Goal: Task Accomplishment & Management: Complete application form

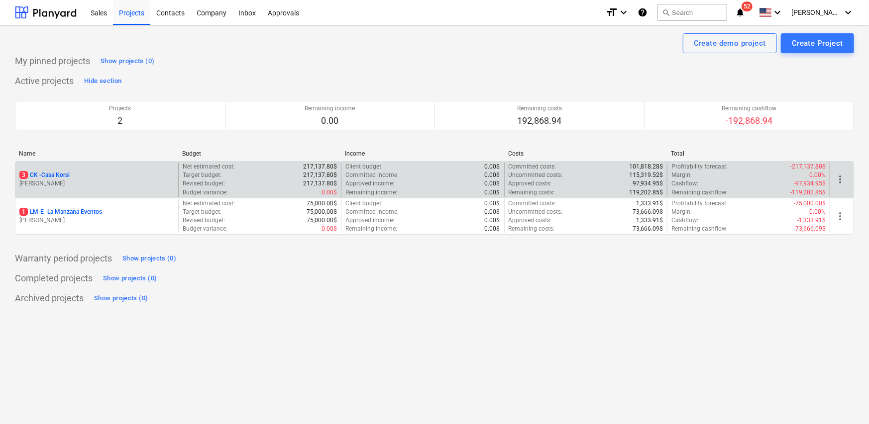
click at [134, 184] on p "[PERSON_NAME]" at bounding box center [96, 184] width 155 height 8
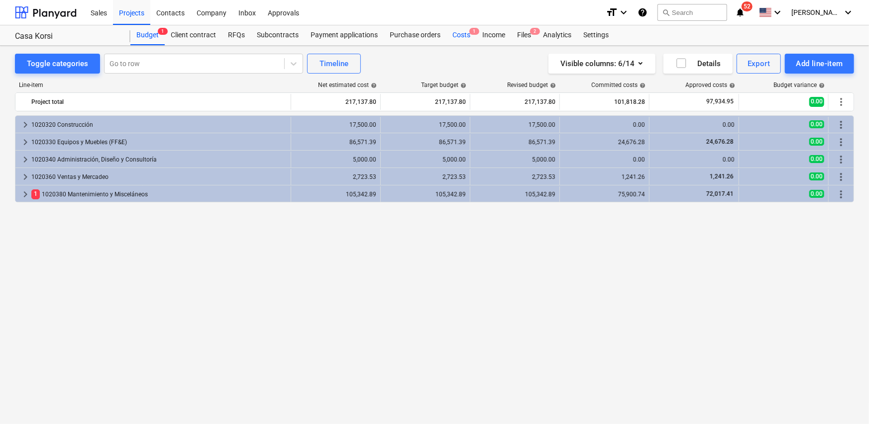
click at [461, 42] on div "Costs 1" at bounding box center [461, 35] width 30 height 20
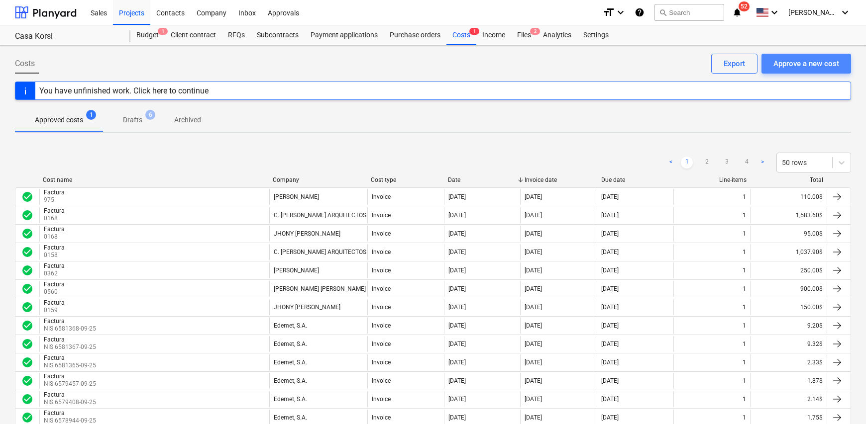
click at [789, 67] on div "Approve a new cost" at bounding box center [806, 63] width 66 height 13
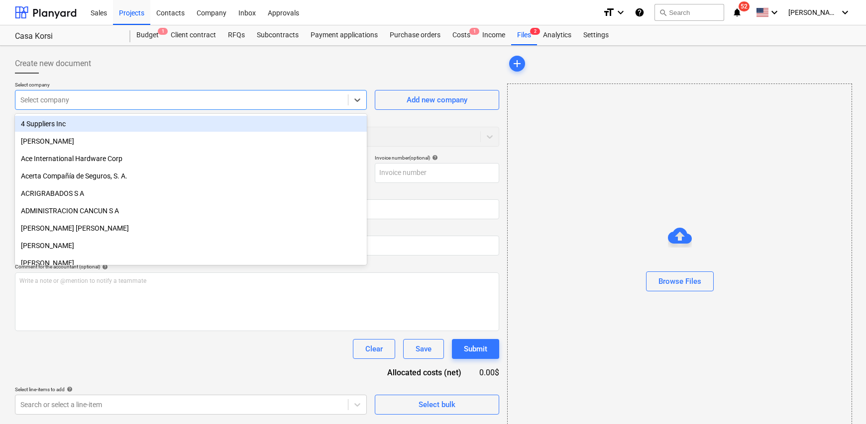
click at [54, 98] on div at bounding box center [181, 100] width 322 height 10
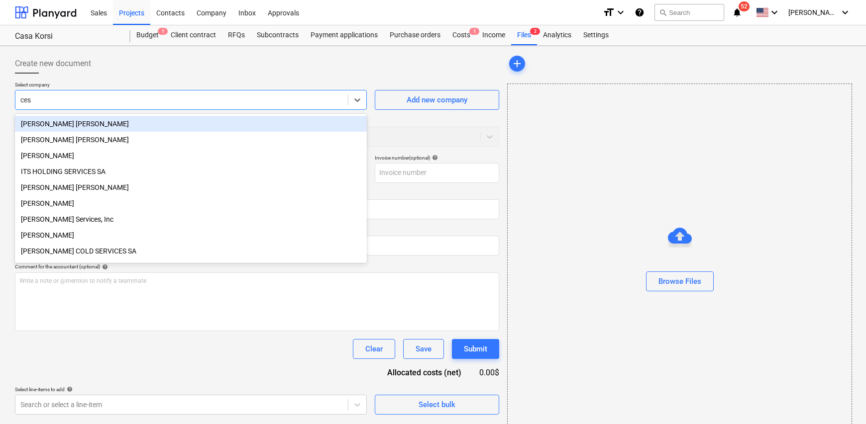
type input "cesa"
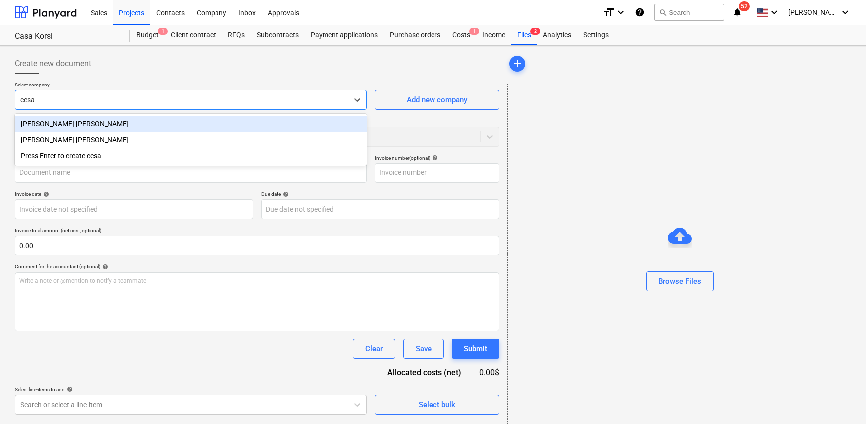
click at [90, 121] on div "[PERSON_NAME] [PERSON_NAME]" at bounding box center [191, 124] width 352 height 16
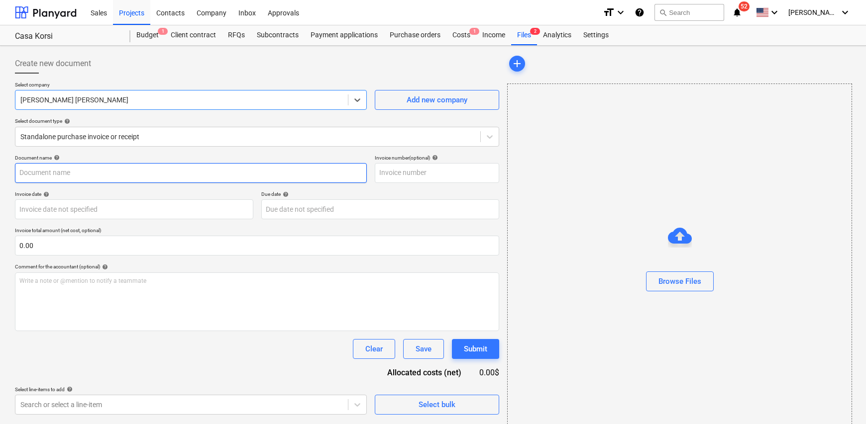
click at [83, 170] on input "text" at bounding box center [191, 173] width 352 height 20
type input "Factura"
click at [413, 174] on input "text" at bounding box center [437, 173] width 124 height 20
type input "0232"
click at [83, 206] on body "Sales Projects Contacts Company Inbox Approvals format_size keyboard_arrow_down…" at bounding box center [433, 212] width 866 height 424
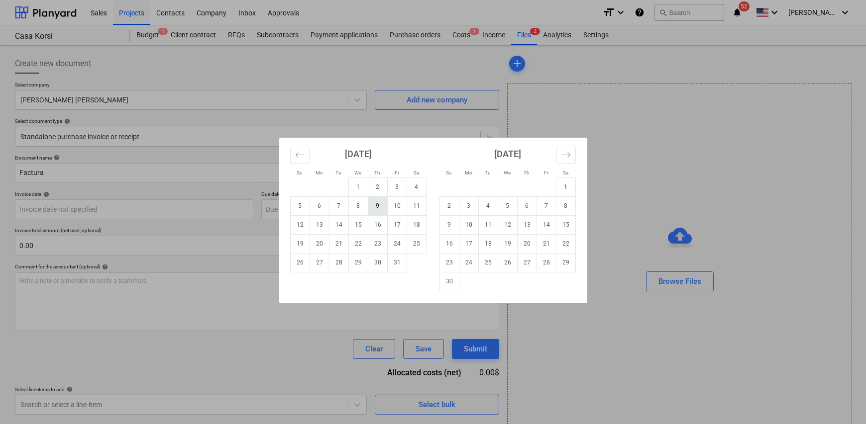
click at [376, 209] on td "9" at bounding box center [377, 206] width 19 height 19
type input "[DATE]"
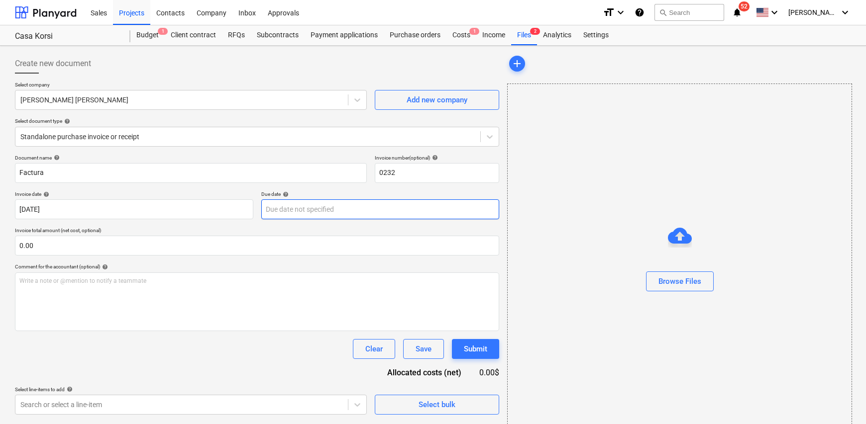
click at [305, 209] on body "Sales Projects Contacts Company Inbox Approvals format_size keyboard_arrow_down…" at bounding box center [433, 212] width 866 height 424
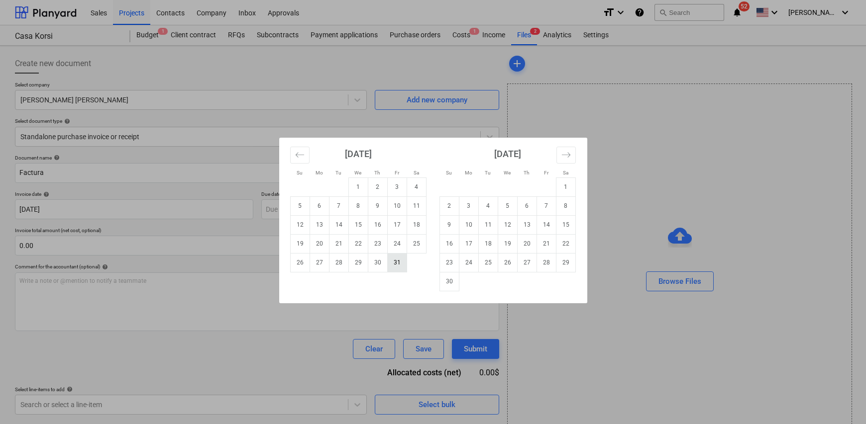
click at [394, 261] on td "31" at bounding box center [396, 262] width 19 height 19
type input "[DATE]"
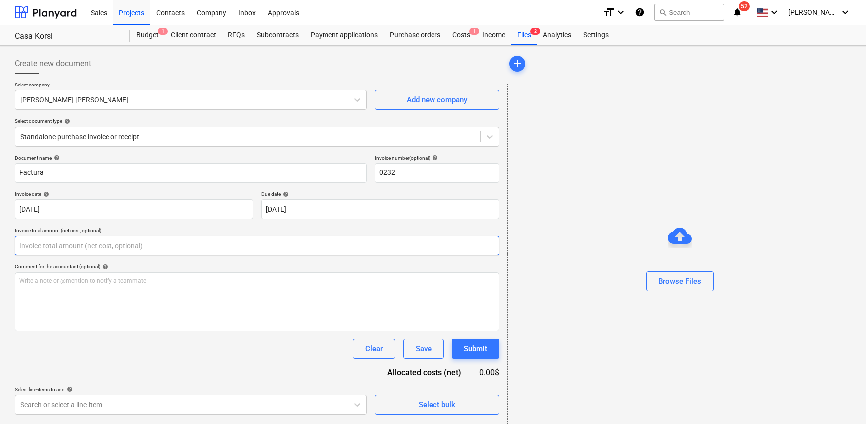
click at [42, 245] on input "text" at bounding box center [257, 246] width 484 height 20
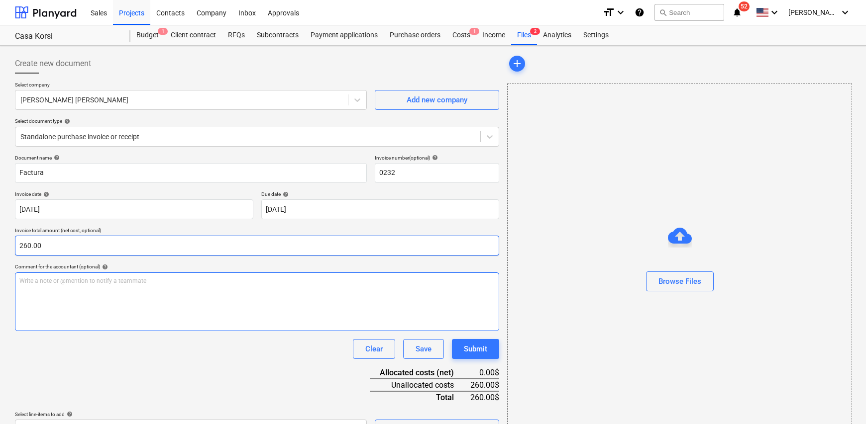
type input "260.00"
click at [53, 282] on p "Write a note or @mention to notify a teammate [PERSON_NAME]" at bounding box center [256, 281] width 475 height 8
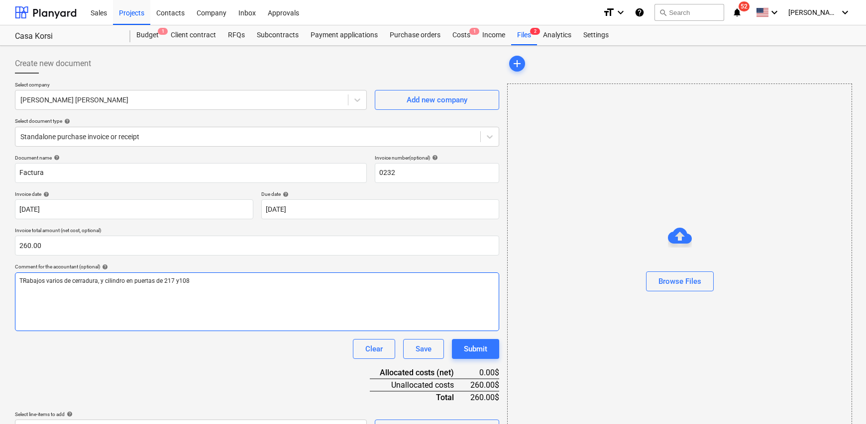
click at [25, 281] on span "TRabajos varios de cerradura, y cilindro en puertas de 217 y108" at bounding box center [104, 281] width 170 height 7
click at [288, 313] on div "Trabajos varios de cerradura, y cilindro en puertas de 217 y108" at bounding box center [257, 302] width 484 height 59
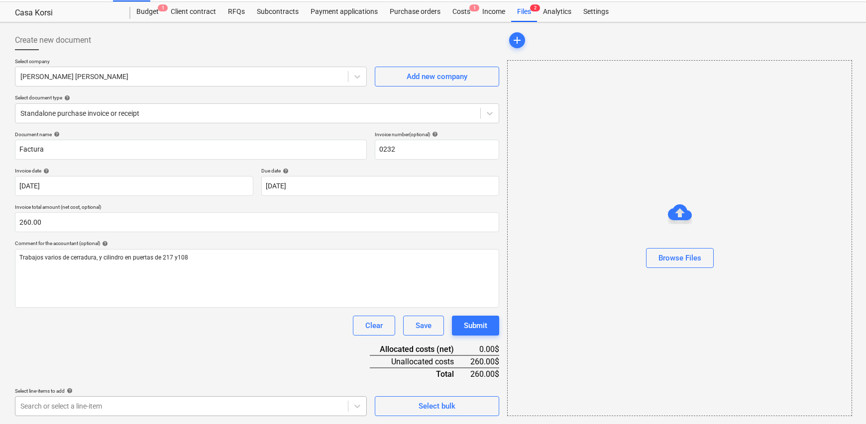
click at [327, 401] on body "Sales Projects Contacts Company Inbox Approvals format_size keyboard_arrow_down…" at bounding box center [433, 189] width 866 height 424
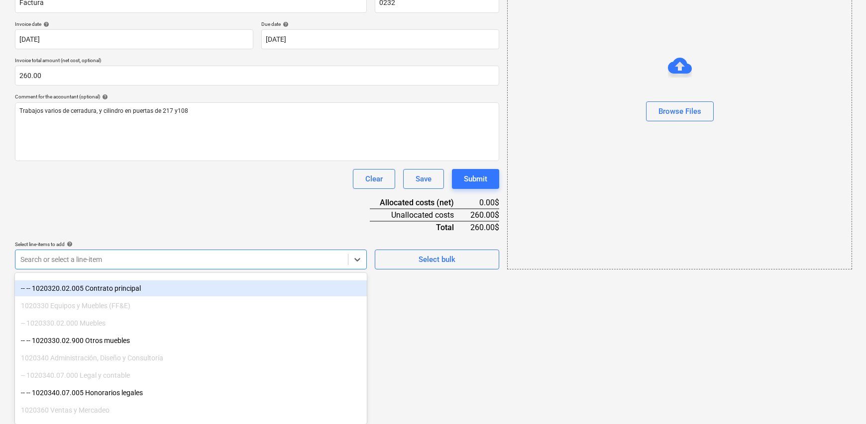
scroll to position [199, 0]
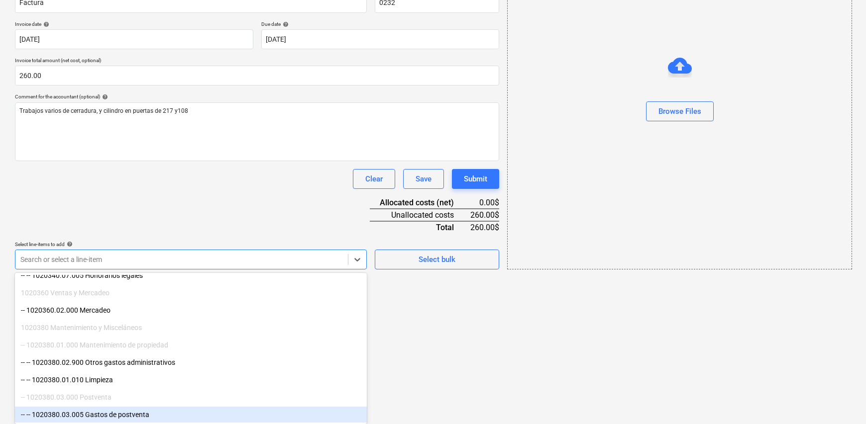
click at [159, 417] on div "-- -- 1020380.03.005 Gastos de postventa" at bounding box center [191, 415] width 352 height 16
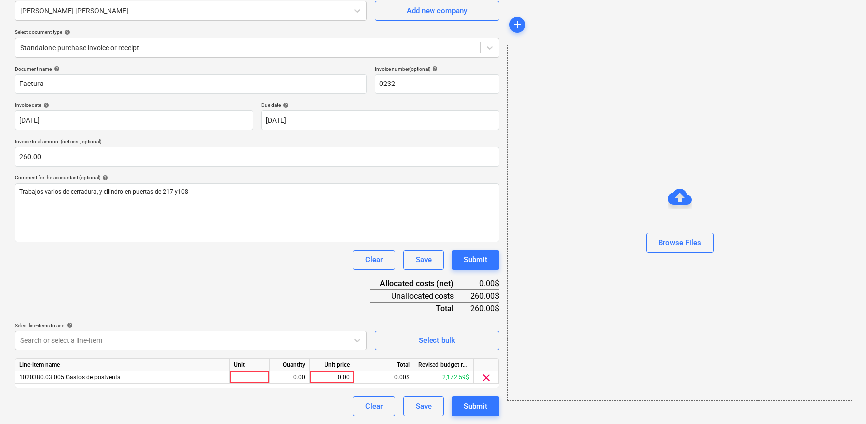
click at [436, 335] on html "Sales Projects Contacts Company Inbox Approvals format_size keyboard_arrow_down…" at bounding box center [433, 123] width 866 height 424
click at [257, 382] on div at bounding box center [250, 378] width 40 height 12
type input "1"
click at [282, 375] on div "0.00" at bounding box center [289, 378] width 31 height 12
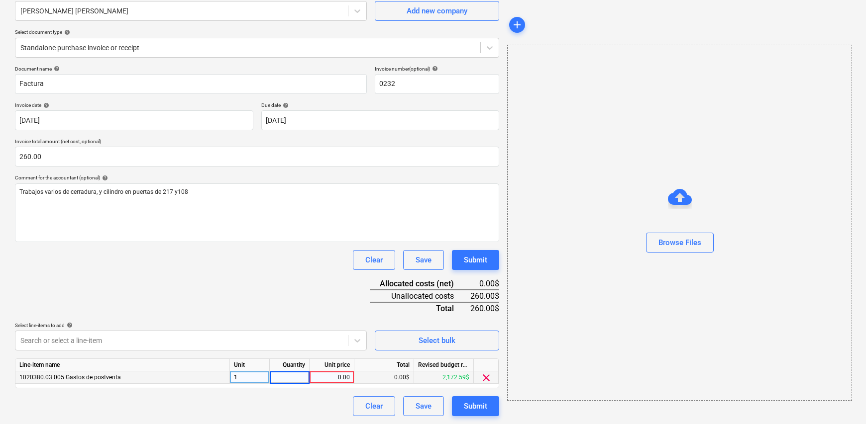
type input "1"
click at [338, 374] on div "0.00" at bounding box center [331, 378] width 36 height 12
type input "260.00"
click at [212, 299] on div "Document name help Factura Invoice number (optional) help 0232 Invoice date hel…" at bounding box center [257, 241] width 484 height 351
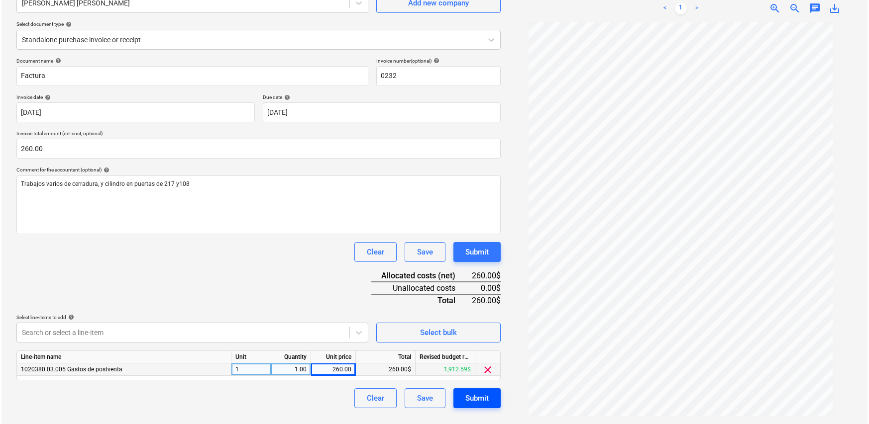
scroll to position [99, 0]
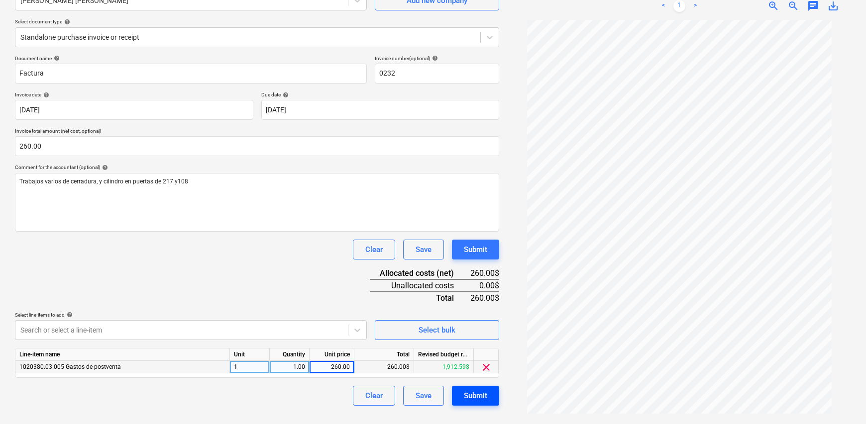
click at [474, 398] on div "Submit" at bounding box center [475, 396] width 23 height 13
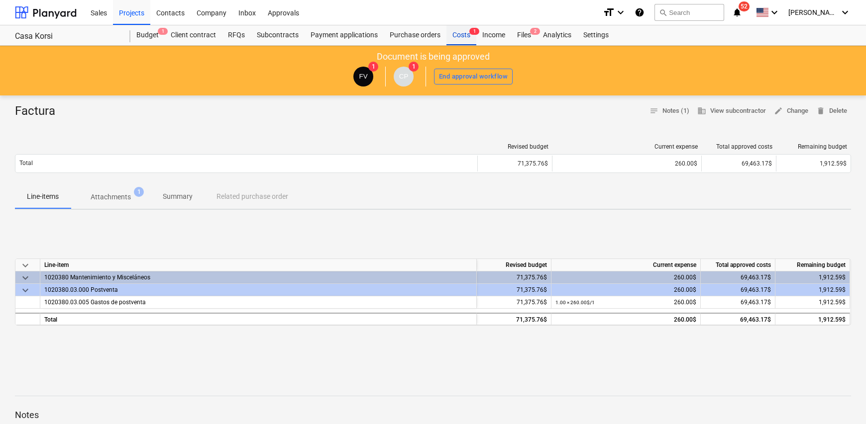
click at [458, 37] on div "Costs 1" at bounding box center [461, 35] width 30 height 20
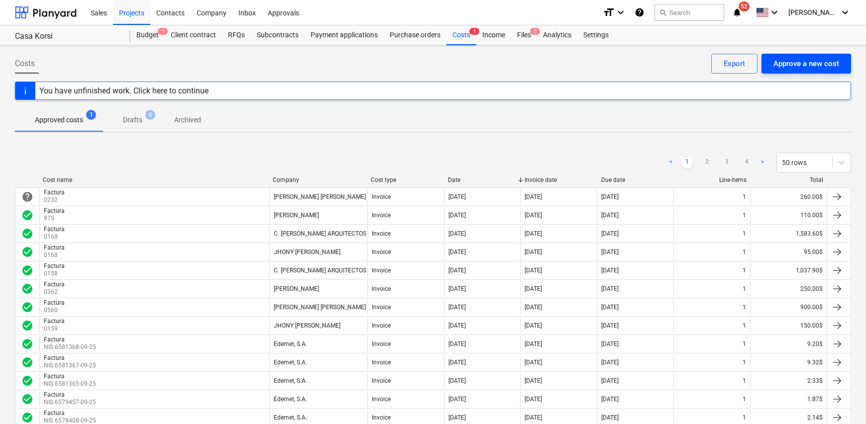
click at [799, 65] on div "Approve a new cost" at bounding box center [806, 63] width 66 height 13
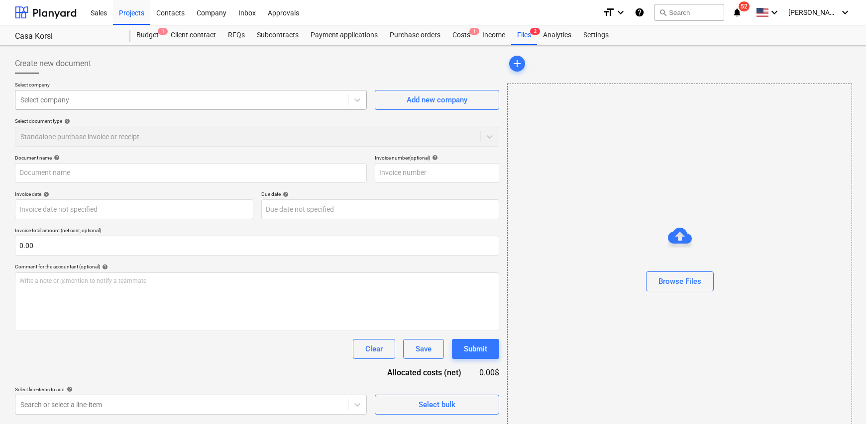
click at [65, 96] on div at bounding box center [181, 100] width 322 height 10
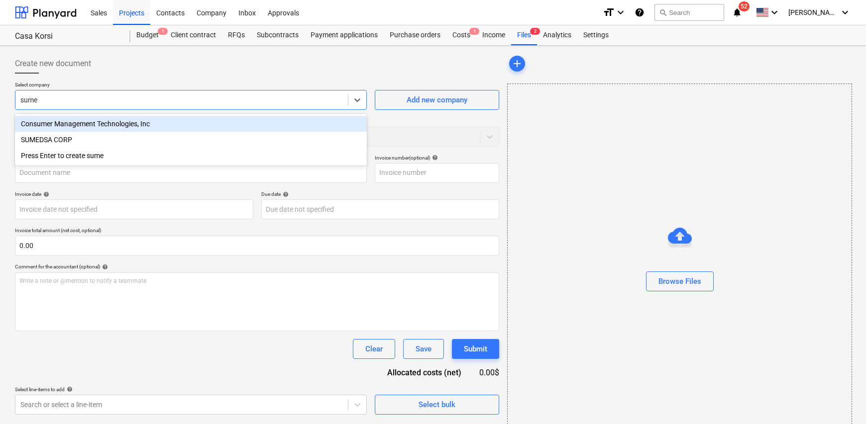
type input "sumed"
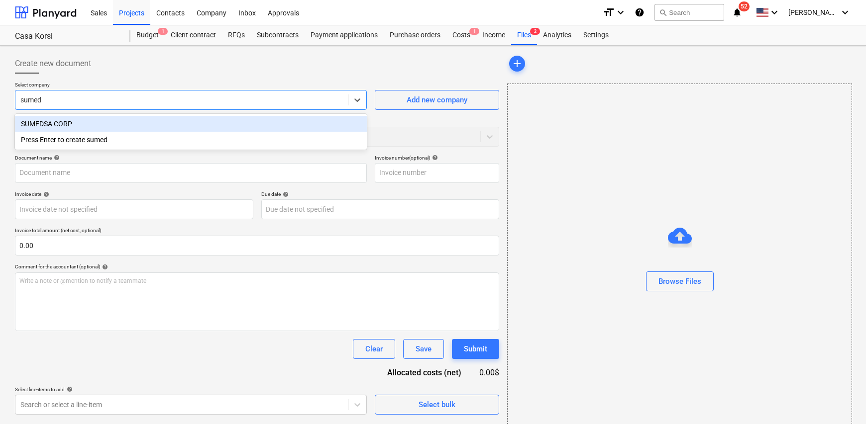
click at [69, 127] on div "SUMEDSA CORP" at bounding box center [191, 124] width 352 height 16
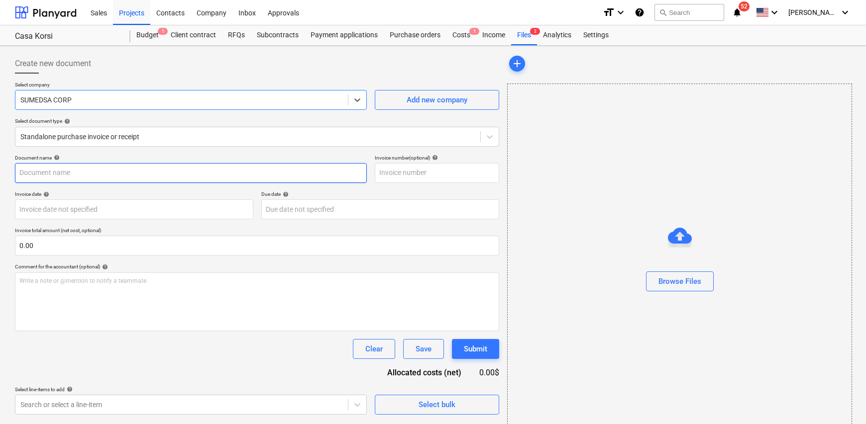
click at [56, 172] on input "text" at bounding box center [191, 173] width 352 height 20
click at [53, 175] on input "text" at bounding box center [191, 173] width 352 height 20
type input "Factura"
click at [426, 172] on input "text" at bounding box center [437, 173] width 124 height 20
click at [402, 174] on input "text" at bounding box center [437, 173] width 124 height 20
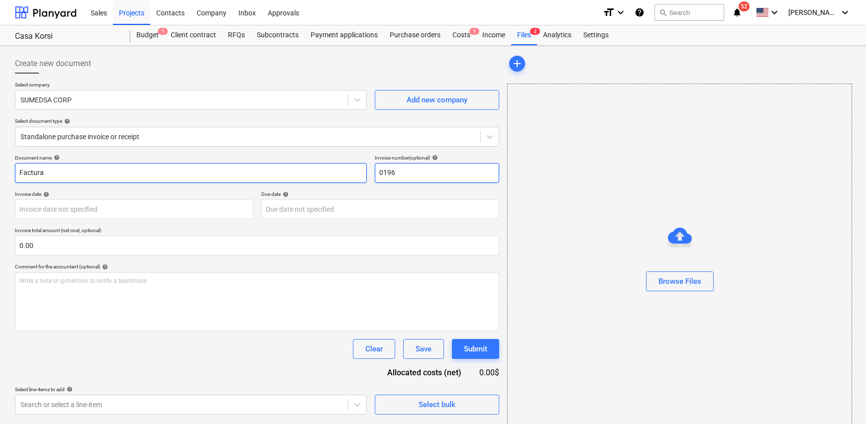
type input "0196"
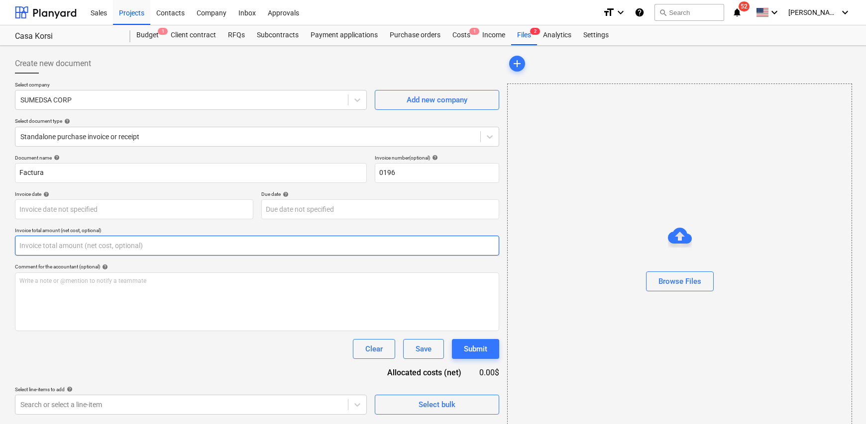
click at [83, 245] on input "text" at bounding box center [257, 246] width 484 height 20
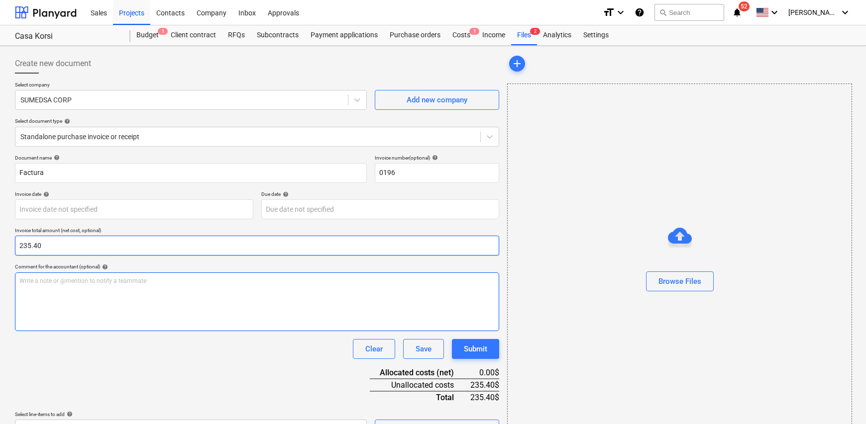
type input "235.40"
click at [80, 280] on p "Write a note or @mention to notify a teammate [PERSON_NAME]" at bounding box center [256, 281] width 475 height 8
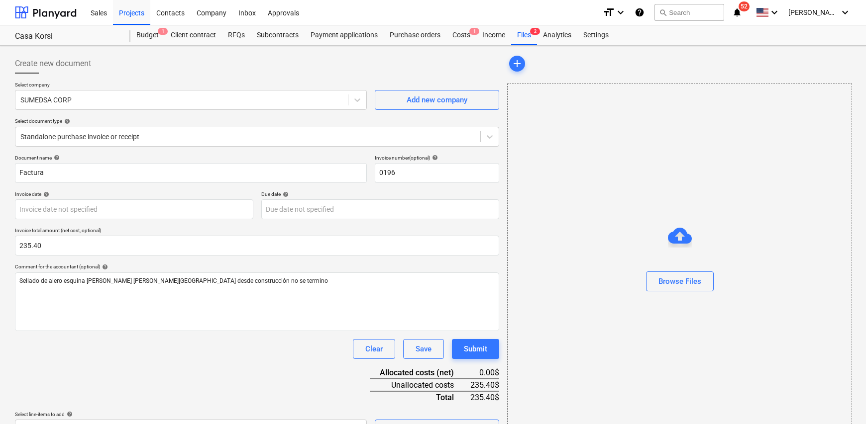
scroll to position [23, 0]
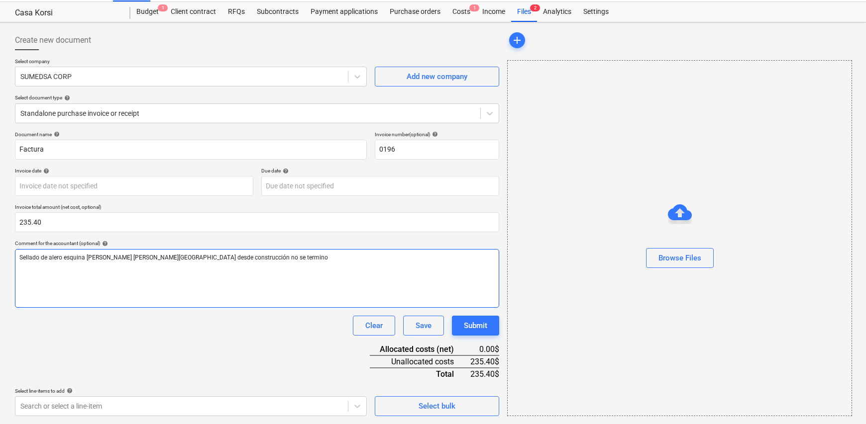
click at [149, 258] on span "Sellado de alero esquina [PERSON_NAME] [PERSON_NAME][GEOGRAPHIC_DATA] desde con…" at bounding box center [173, 257] width 308 height 7
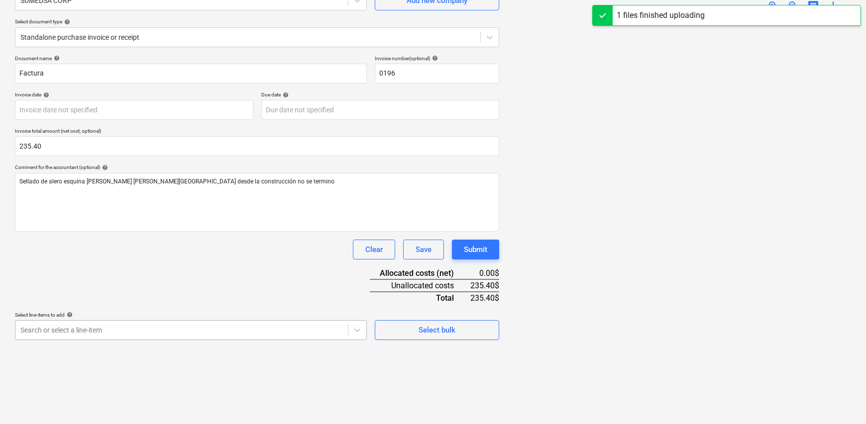
scroll to position [170, 0]
click at [175, 325] on body "Sales Projects Contacts Company Inbox Approvals format_size keyboard_arrow_down…" at bounding box center [433, 113] width 866 height 424
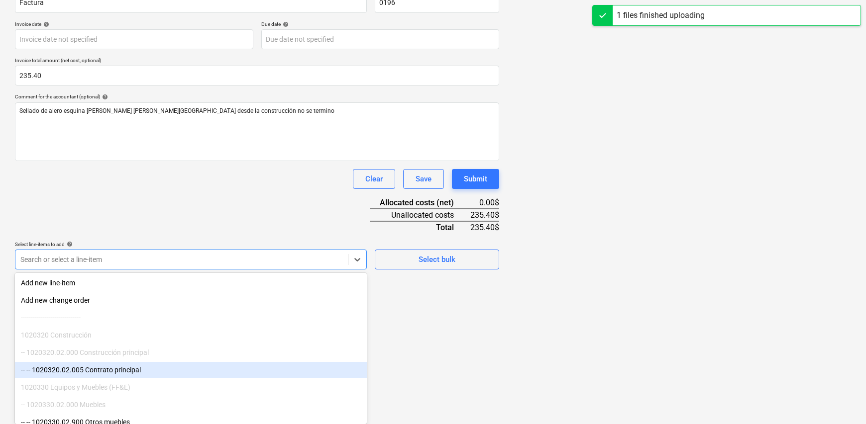
scroll to position [199, 0]
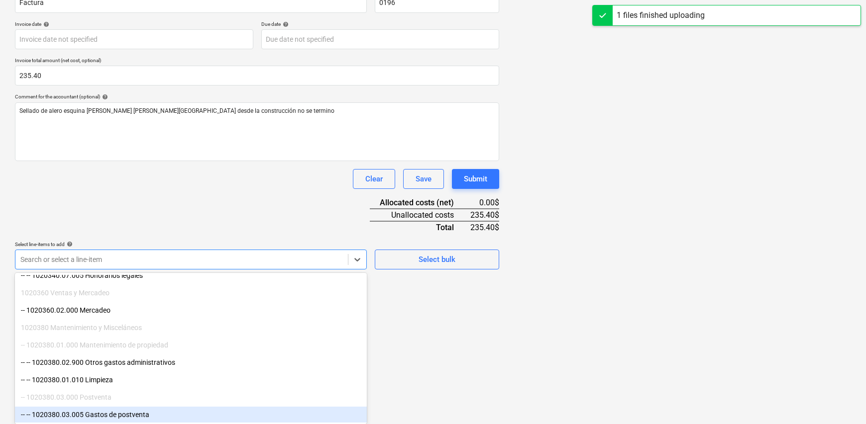
drag, startPoint x: 175, startPoint y: 331, endPoint x: 151, endPoint y: 409, distance: 81.2
click at [148, 416] on div "-- -- 1020380.03.005 Gastos de postventa" at bounding box center [191, 415] width 352 height 16
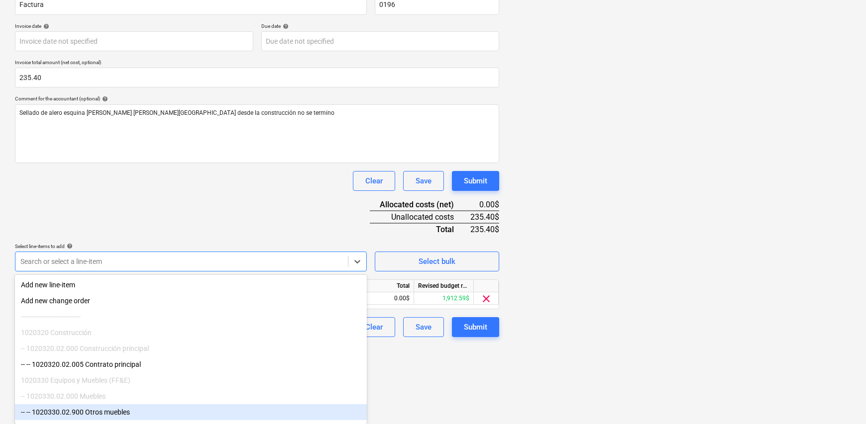
click at [473, 256] on html "Sales Projects Contacts Company Inbox Approvals format_size keyboard_arrow_down…" at bounding box center [433, 44] width 866 height 424
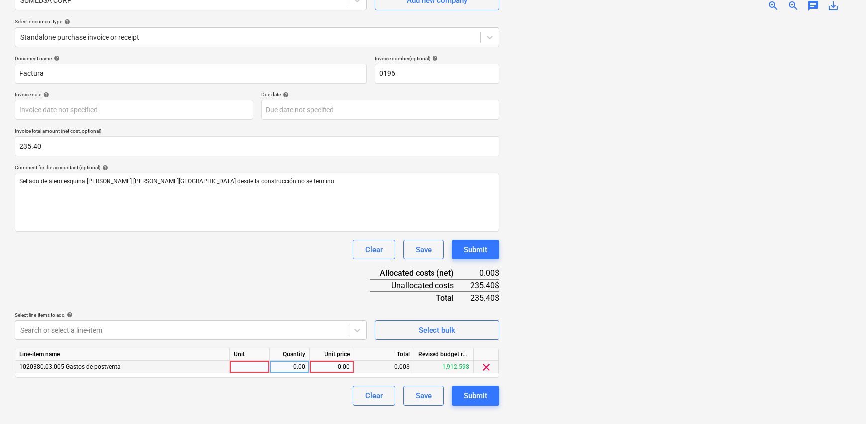
click at [253, 369] on div at bounding box center [250, 367] width 40 height 12
type input "1"
click at [281, 366] on div "0.00" at bounding box center [289, 367] width 31 height 12
type input "1"
click at [318, 366] on div "0.00" at bounding box center [331, 367] width 36 height 12
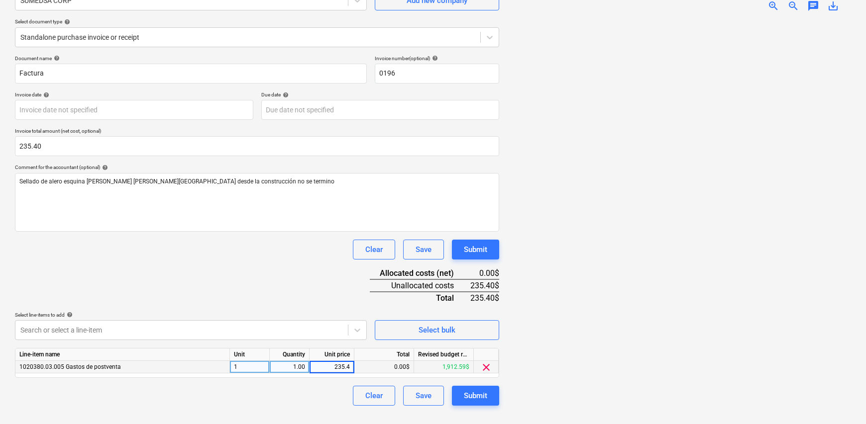
type input "235.40"
click at [289, 300] on div "Document name help Factura Invoice number (optional) help 0196 Invoice date hel…" at bounding box center [257, 230] width 484 height 351
click at [473, 398] on div "Submit" at bounding box center [475, 396] width 23 height 13
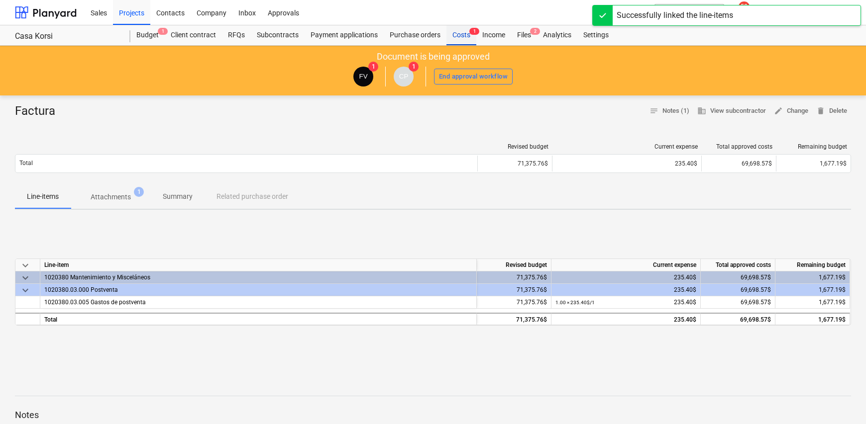
click at [457, 35] on div "Costs 1" at bounding box center [461, 35] width 30 height 20
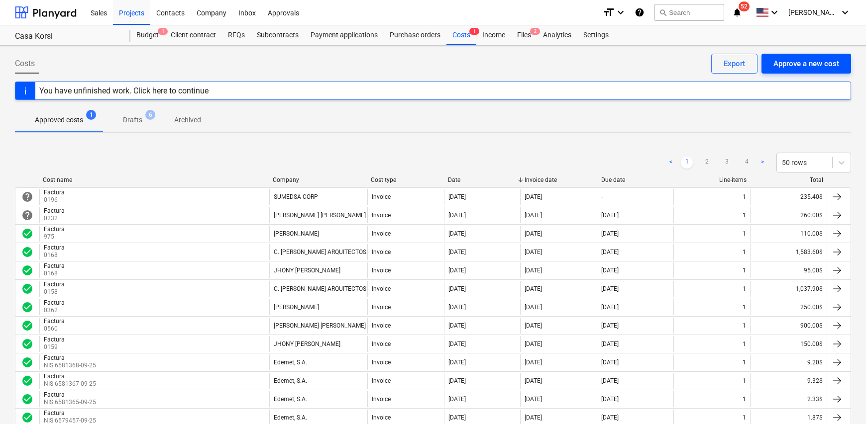
click at [802, 68] on div "Approve a new cost" at bounding box center [806, 63] width 66 height 13
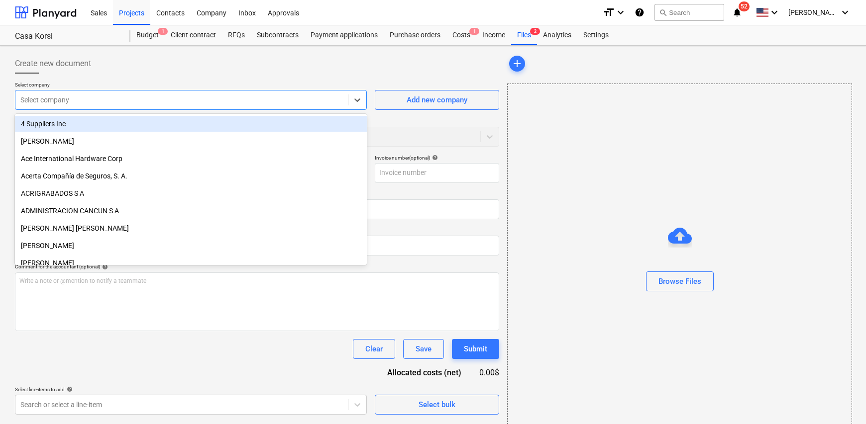
click at [60, 109] on div "Select company" at bounding box center [191, 100] width 352 height 20
click at [56, 105] on div "Select company" at bounding box center [181, 100] width 332 height 14
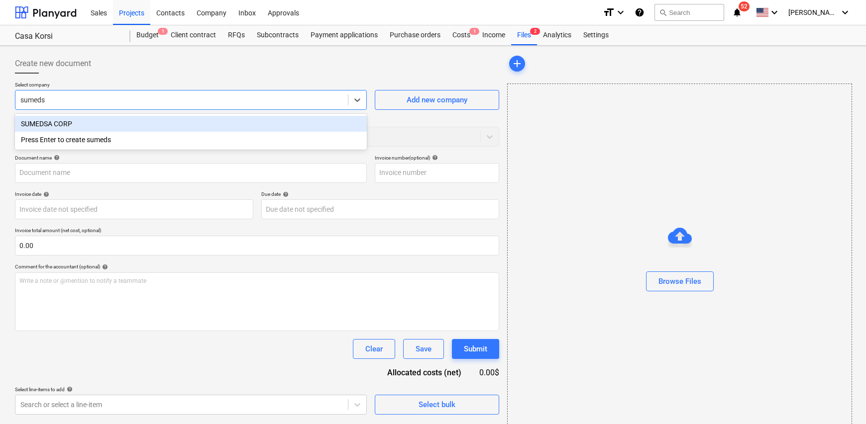
type input "sumedsa"
click at [66, 124] on div "SUMEDSA CORP" at bounding box center [191, 124] width 352 height 16
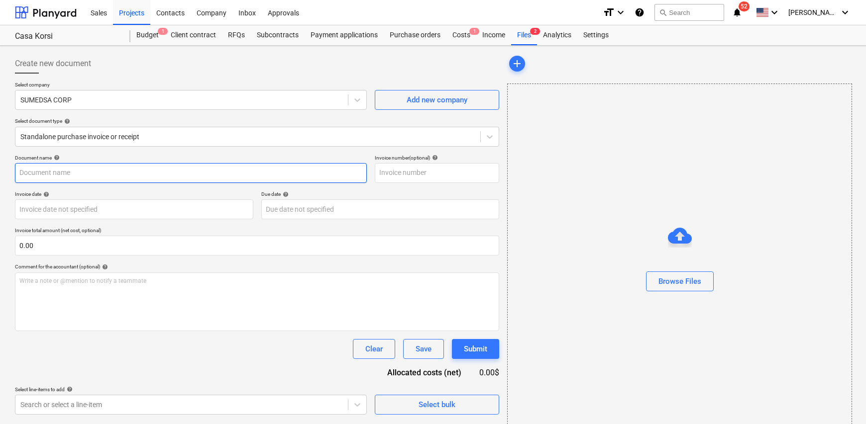
click at [54, 171] on input "text" at bounding box center [191, 173] width 352 height 20
type input "F"
type input "Factura"
click at [403, 172] on input "text" at bounding box center [437, 173] width 124 height 20
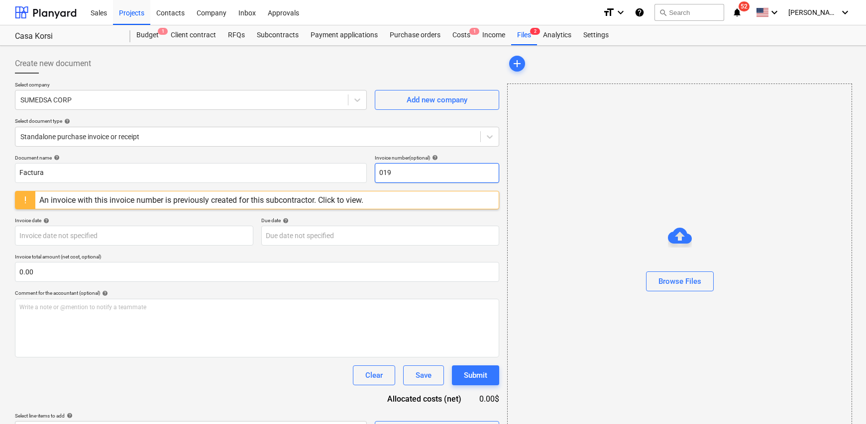
click at [398, 168] on input "019" at bounding box center [437, 173] width 124 height 20
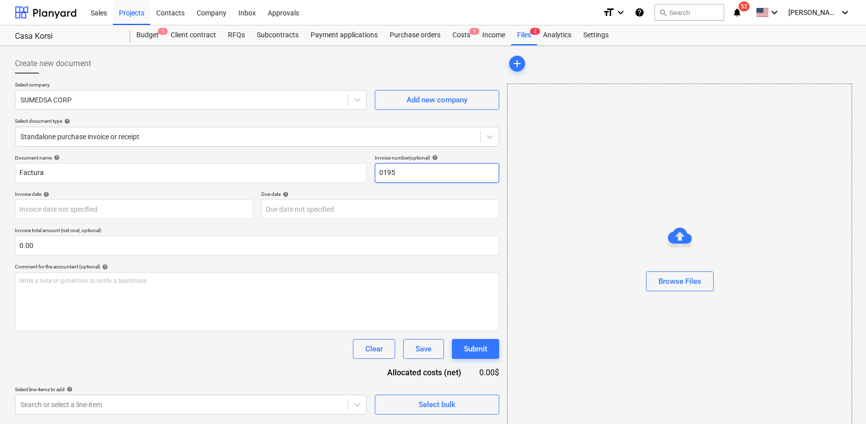
type input "0195"
click at [67, 231] on p "Invoice total amount (net cost, optional)" at bounding box center [257, 231] width 484 height 8
click at [51, 219] on body "Sales Projects Contacts Company Inbox Approvals format_size keyboard_arrow_down…" at bounding box center [433, 212] width 866 height 424
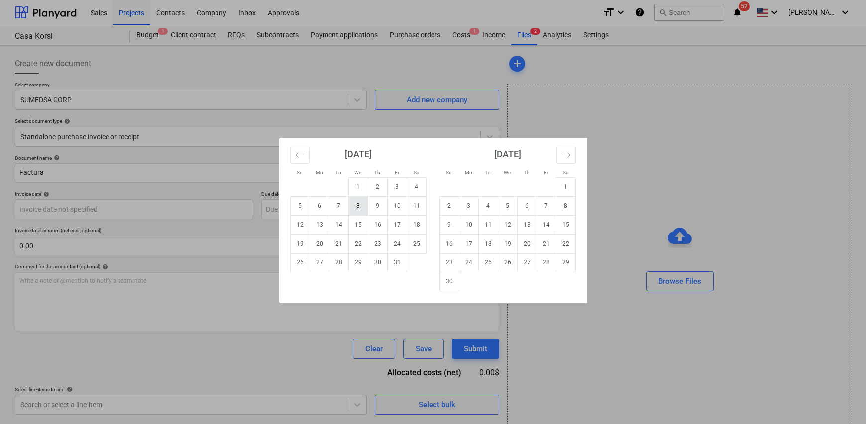
click at [354, 208] on td "8" at bounding box center [357, 206] width 19 height 19
type input "[DATE]"
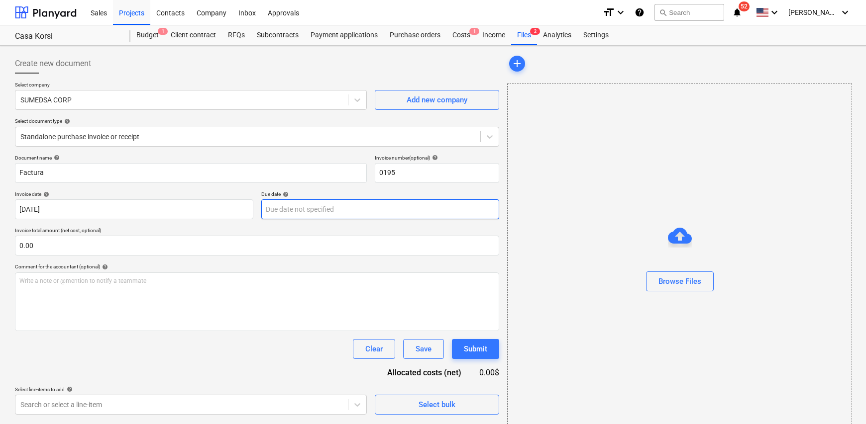
click at [278, 215] on body "Sales Projects Contacts Company Inbox Approvals format_size keyboard_arrow_down…" at bounding box center [433, 212] width 866 height 424
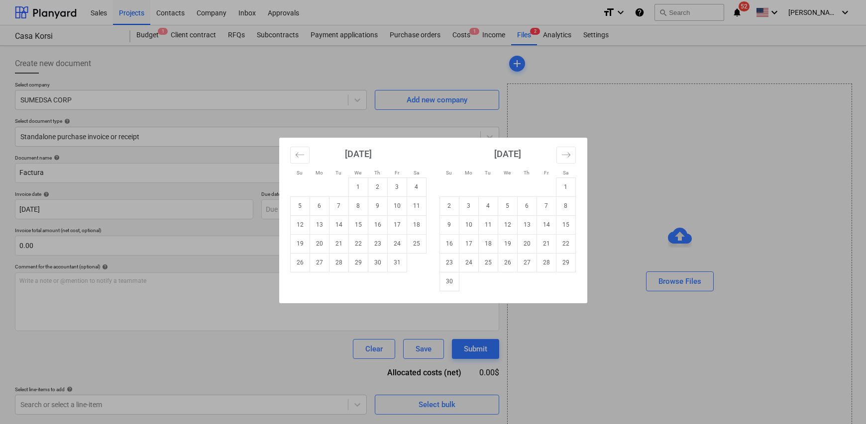
click at [382, 264] on td "30" at bounding box center [377, 262] width 19 height 19
type input "[DATE]"
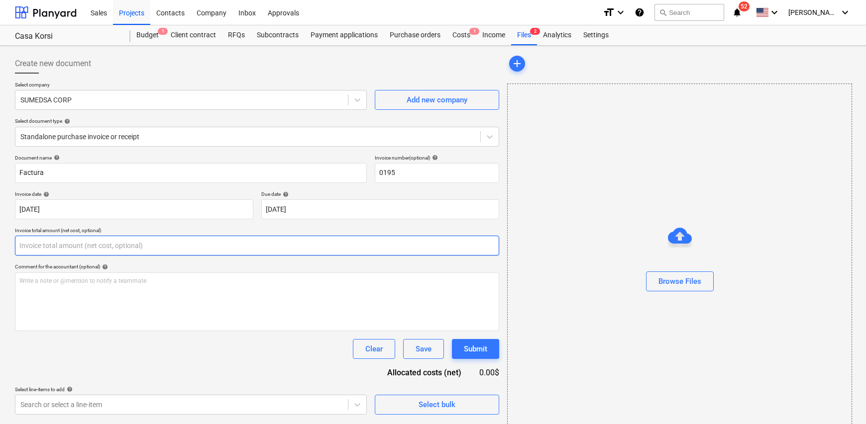
click at [78, 248] on input "text" at bounding box center [257, 246] width 484 height 20
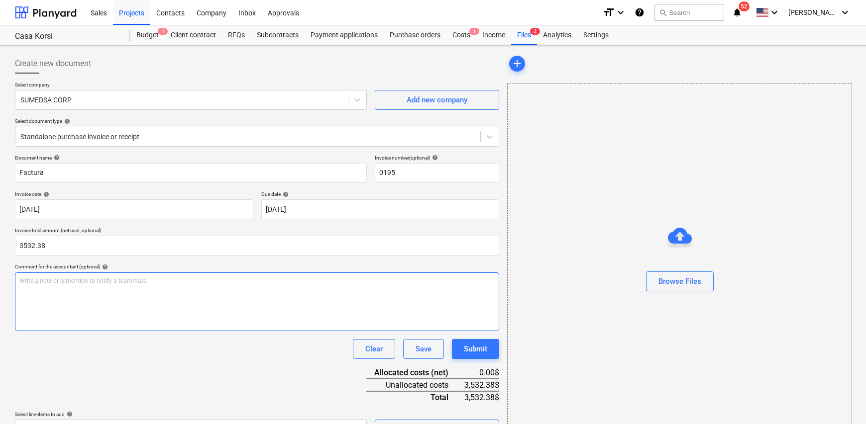
type input "3,532.38"
click at [105, 286] on div "Write a note or @mention to notify a teammate [PERSON_NAME]" at bounding box center [257, 302] width 484 height 59
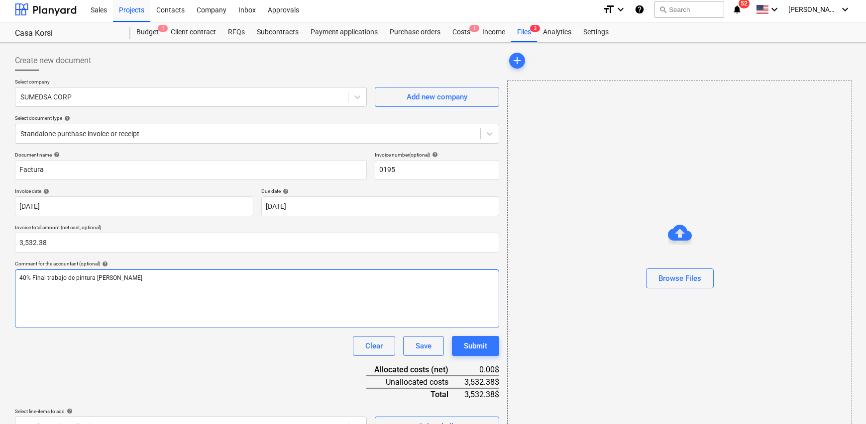
scroll to position [23, 0]
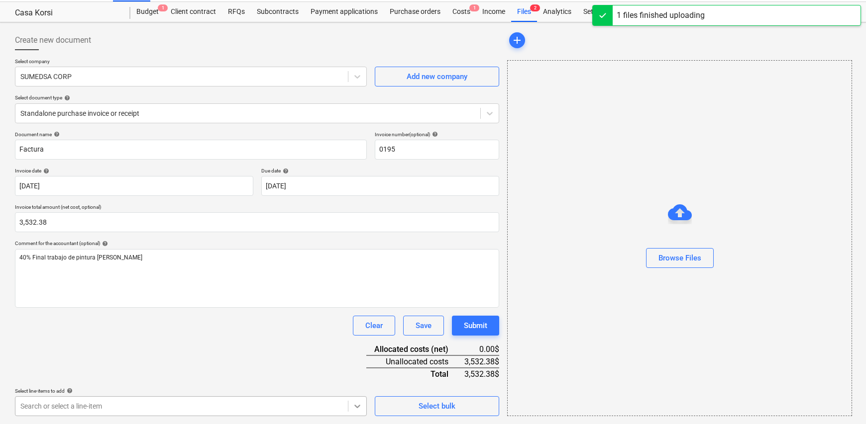
scroll to position [170, 0]
click at [353, 401] on body "Sales Projects Contacts Company Inbox Approvals format_size keyboard_arrow_down…" at bounding box center [433, 189] width 866 height 424
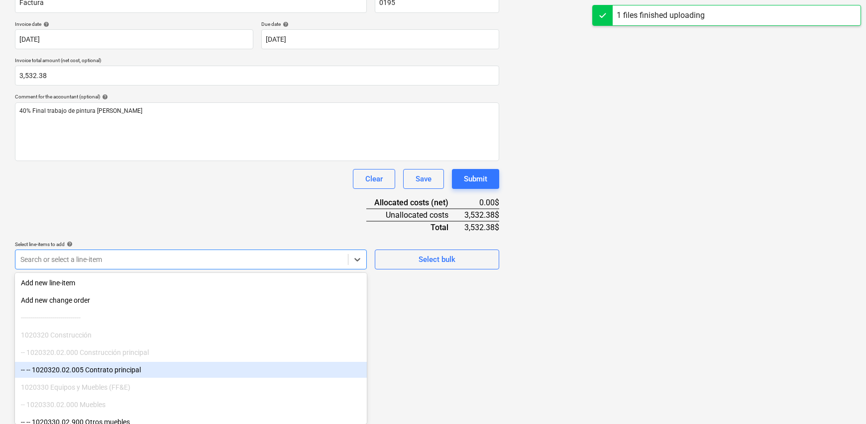
scroll to position [199, 0]
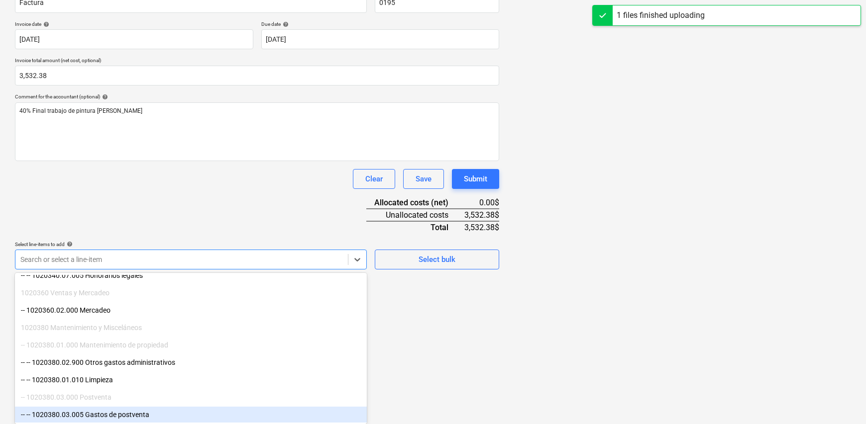
click at [130, 414] on div "-- -- 1020380.03.005 Gastos de postventa" at bounding box center [191, 415] width 352 height 16
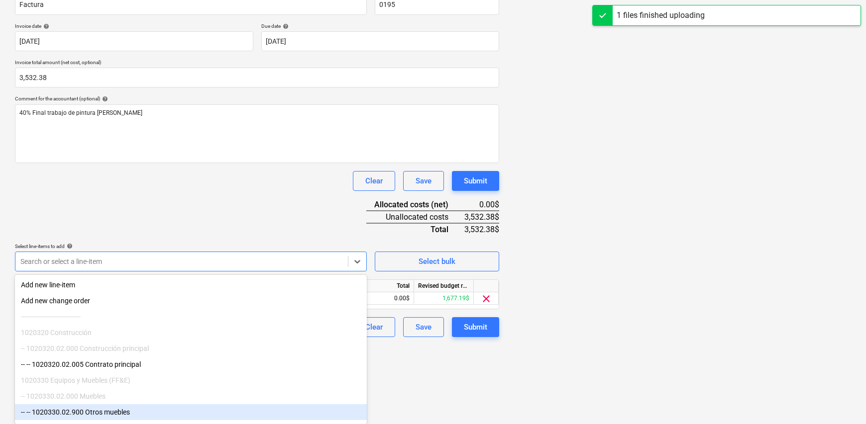
click at [448, 256] on html "Sales Projects Contacts Company Inbox Approvals format_size keyboard_arrow_down…" at bounding box center [433, 44] width 866 height 424
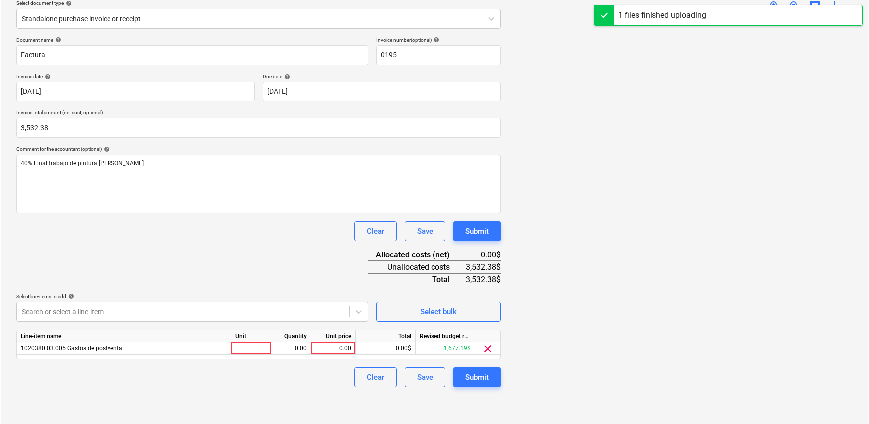
scroll to position [117, 0]
click at [248, 351] on div at bounding box center [250, 349] width 40 height 12
type input "1"
click at [289, 346] on div "0.00" at bounding box center [289, 349] width 31 height 12
type input "1"
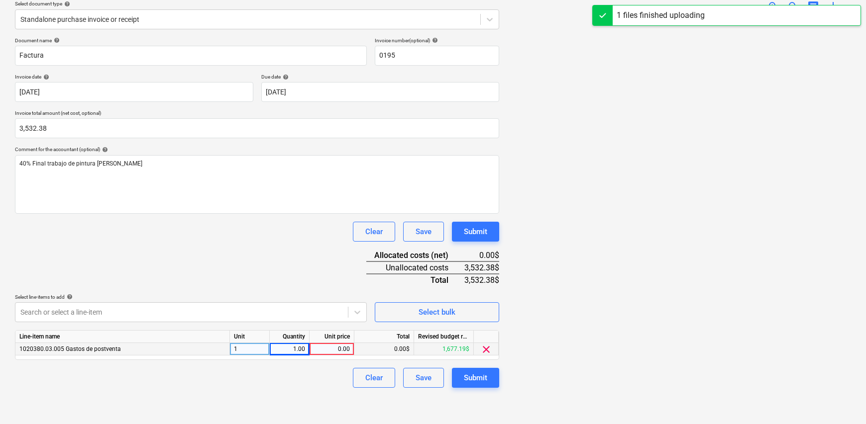
click at [325, 346] on div "0.00" at bounding box center [331, 349] width 36 height 12
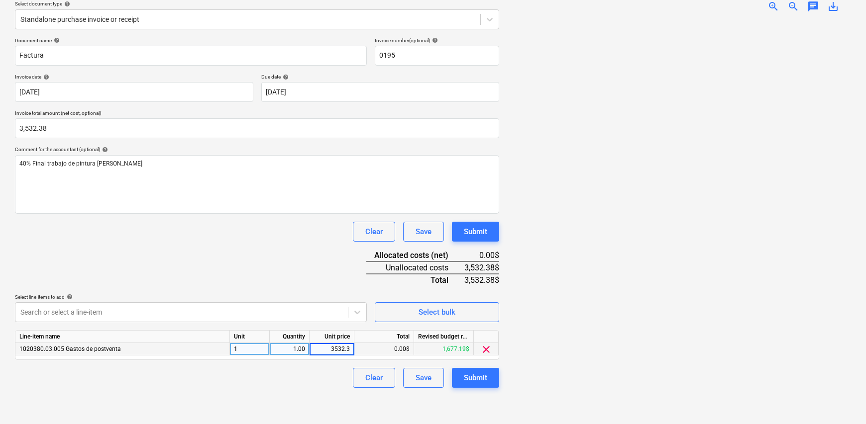
type input "3532.38"
click at [299, 369] on div "Clear Save Submit" at bounding box center [257, 378] width 484 height 20
click at [473, 380] on div "Submit" at bounding box center [475, 378] width 23 height 13
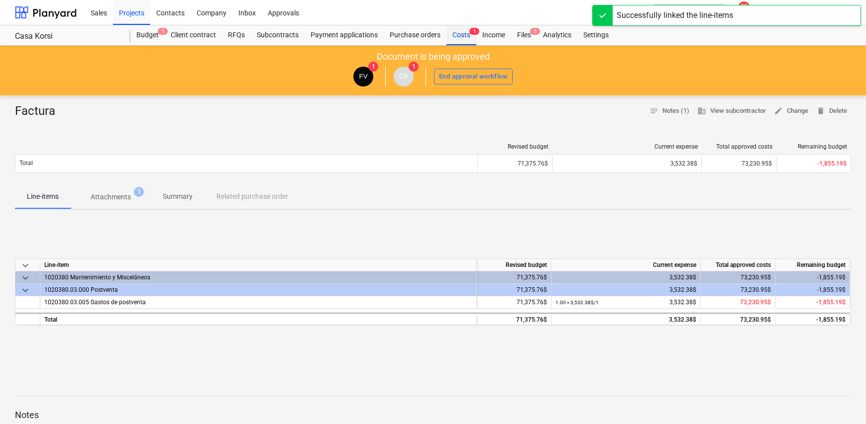
click at [453, 33] on div "Costs 1" at bounding box center [461, 35] width 30 height 20
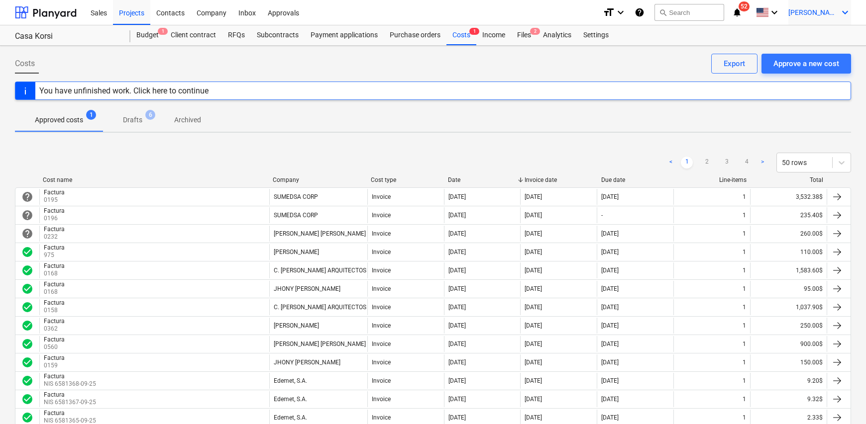
click at [833, 17] on div "[PERSON_NAME] keyboard_arrow_down" at bounding box center [819, 12] width 63 height 25
click at [815, 57] on div "Log out" at bounding box center [821, 55] width 60 height 16
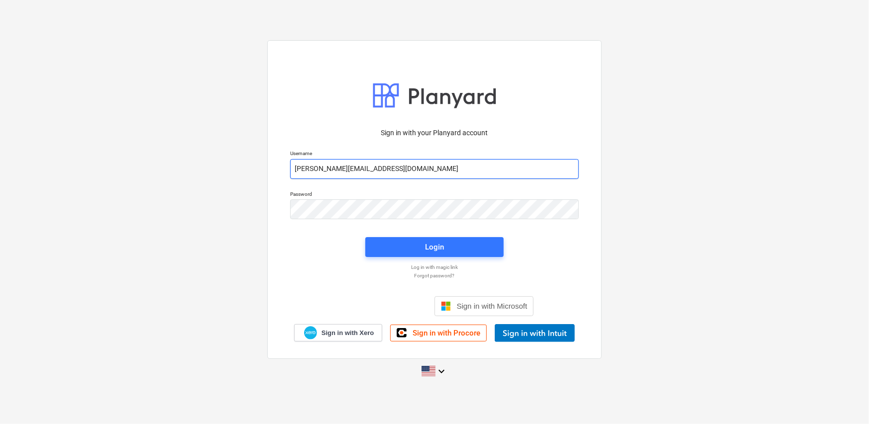
click at [370, 171] on input "[PERSON_NAME][EMAIL_ADDRESS][DOMAIN_NAME]" at bounding box center [434, 169] width 289 height 20
type input "[PERSON_NAME][EMAIL_ADDRESS][DOMAIN_NAME]"
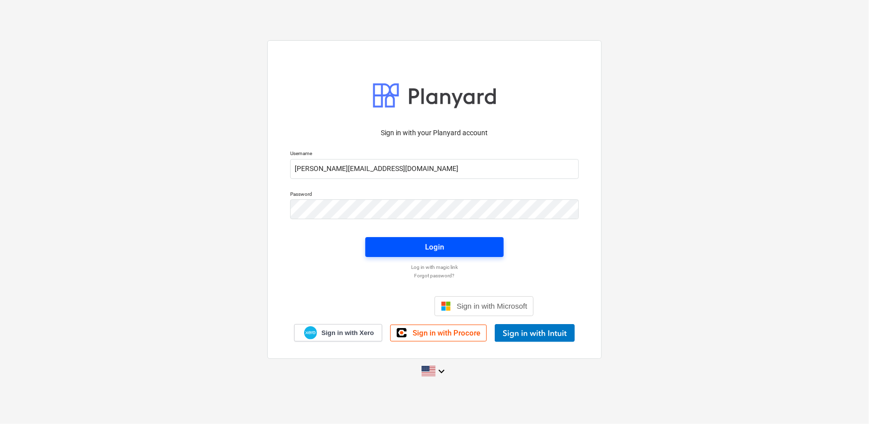
click at [427, 246] on div "Login" at bounding box center [434, 247] width 19 height 13
